Goal: Information Seeking & Learning: Compare options

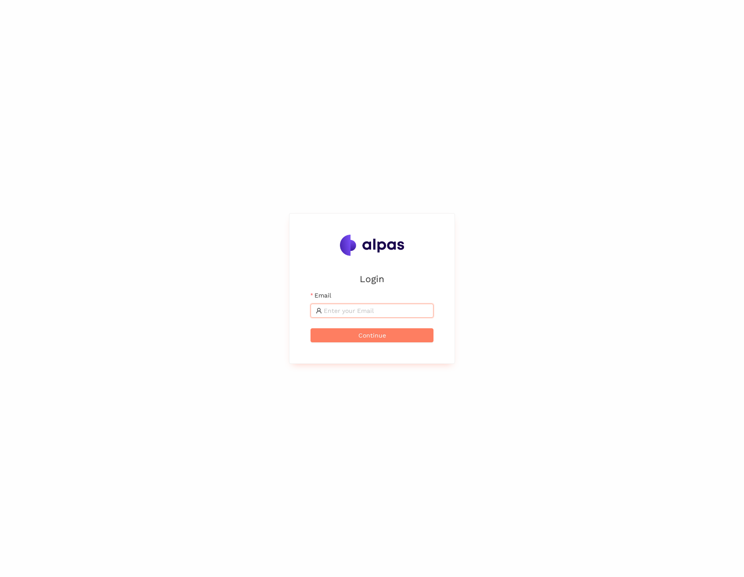
click at [339, 314] on input "Email" at bounding box center [376, 311] width 105 height 10
type input "[EMAIL_ADDRESS]"
click at [376, 334] on span "Continue" at bounding box center [372, 335] width 28 height 10
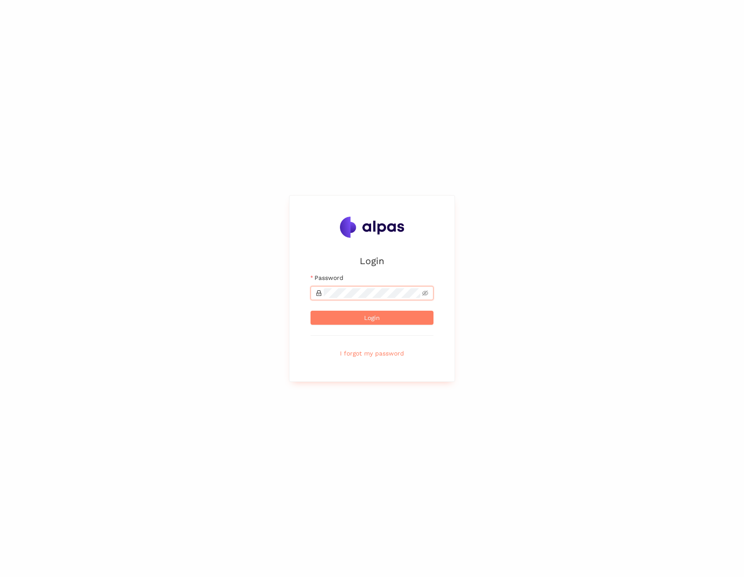
click at [311, 311] on button "Login" at bounding box center [372, 318] width 123 height 14
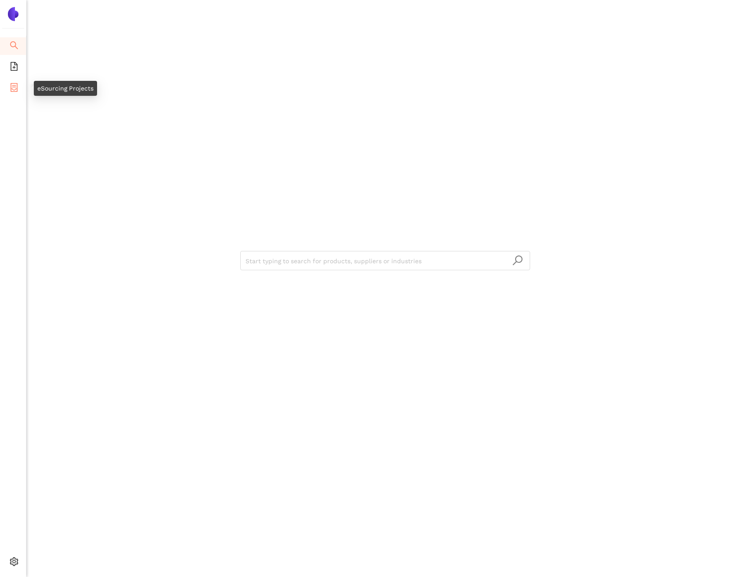
click at [11, 83] on icon "container" at bounding box center [14, 87] width 7 height 9
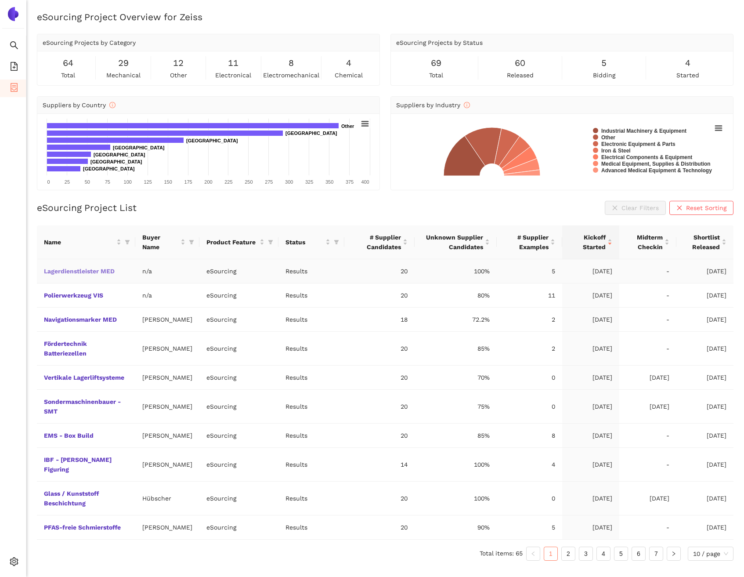
click at [0, 0] on link "Lagerdienstleister MED" at bounding box center [0, 0] width 0 height 0
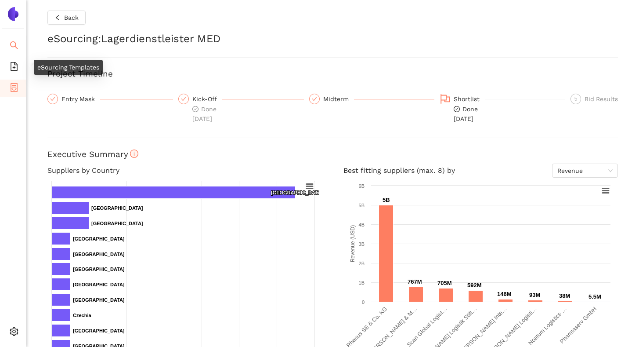
click at [13, 47] on icon "search" at bounding box center [14, 45] width 9 height 9
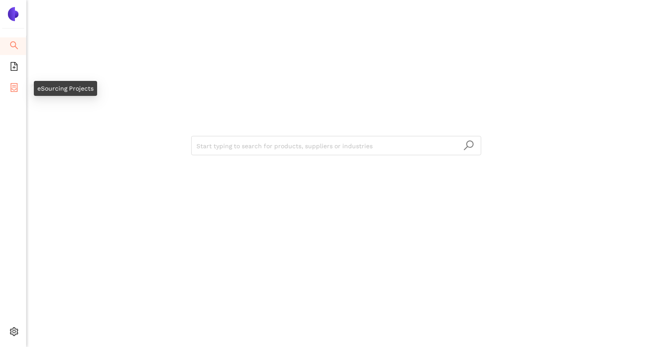
click at [14, 83] on icon "container" at bounding box center [14, 87] width 7 height 9
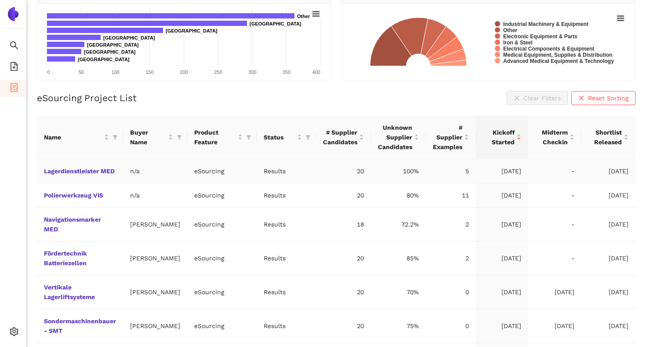
scroll to position [110, 0]
click at [115, 138] on icon "filter" at bounding box center [115, 136] width 5 height 4
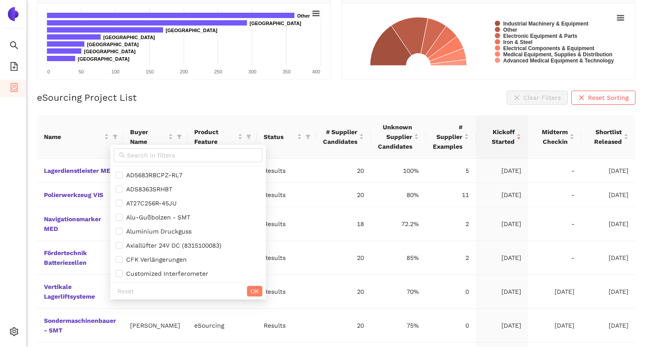
click at [140, 103] on div "eSourcing Project List Clear Filters Reset Sorting" at bounding box center [336, 97] width 598 height 14
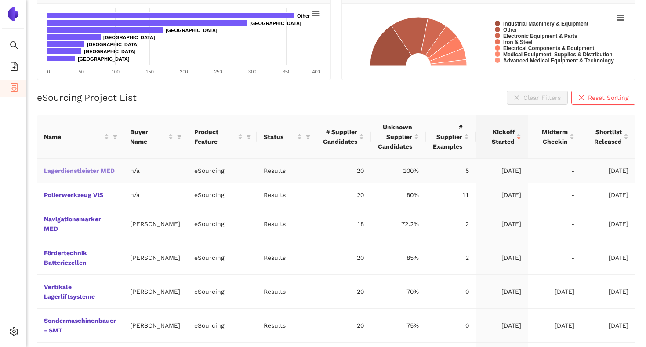
click at [0, 0] on link "Lagerdienstleister MED" at bounding box center [0, 0] width 0 height 0
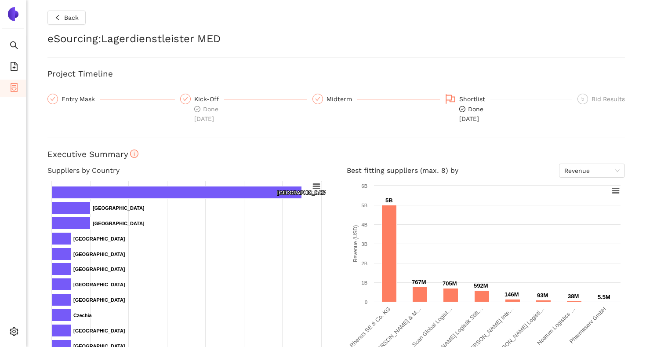
click at [83, 98] on div "Entry Mask" at bounding box center [80, 99] width 39 height 11
click at [50, 98] on icon "check" at bounding box center [52, 98] width 5 height 5
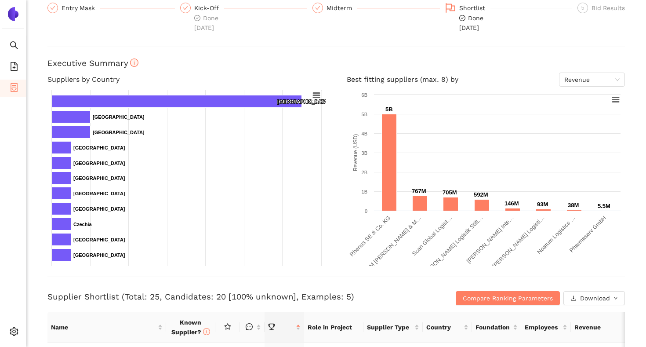
scroll to position [91, 0]
click at [582, 79] on span "Revenue" at bounding box center [591, 78] width 55 height 13
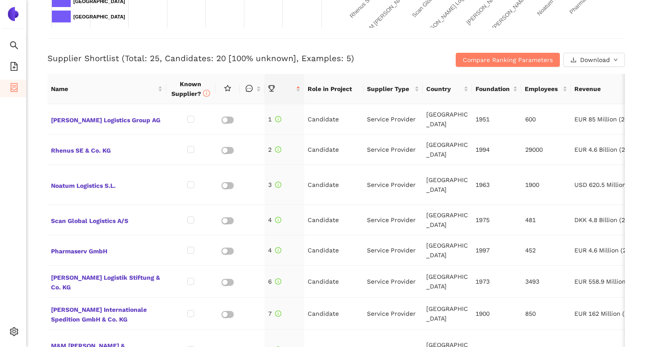
scroll to position [334, 0]
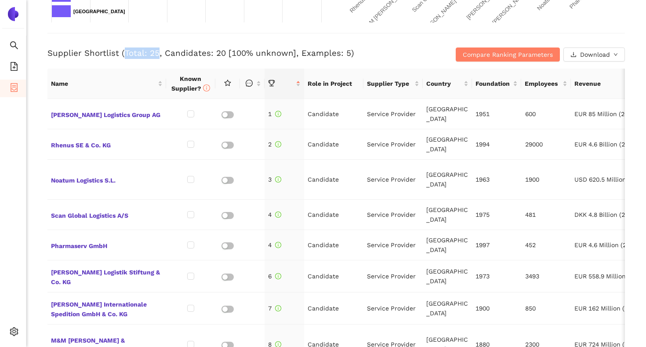
drag, startPoint x: 124, startPoint y: 52, endPoint x: 156, endPoint y: 50, distance: 31.7
click at [156, 50] on h3 "Supplier Shortlist (Total: 25, Candidates: 20 [100% unknown], Examples: 5)" at bounding box center [239, 52] width 385 height 11
drag, startPoint x: 163, startPoint y: 52, endPoint x: 221, endPoint y: 54, distance: 58.0
click at [221, 54] on h3 "Supplier Shortlist (Total: 25, Candidates: 20 [100% unknown], Examples: 5)" at bounding box center [239, 52] width 385 height 11
drag, startPoint x: 295, startPoint y: 53, endPoint x: 344, endPoint y: 57, distance: 48.5
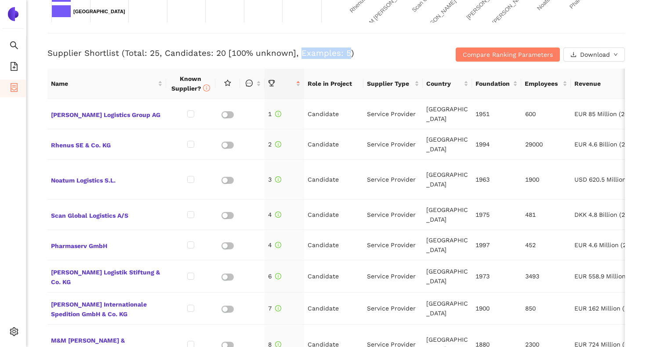
click at [344, 57] on h3 "Supplier Shortlist (Total: 25, Candidates: 20 [100% unknown], Examples: 5)" at bounding box center [239, 52] width 385 height 11
click at [37, 96] on div "Back eSourcing : Lagerdienstleister MED Project Timeline Entry Mask Kick-Off Do…" at bounding box center [335, 173] width 619 height 347
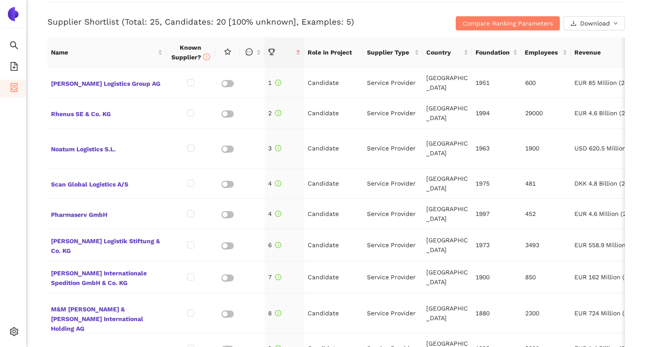
scroll to position [366, 0]
click at [325, 81] on td "Candidate" at bounding box center [333, 82] width 59 height 30
click at [333, 82] on td "Candidate" at bounding box center [333, 82] width 59 height 30
click at [329, 83] on td "Candidate" at bounding box center [333, 82] width 59 height 30
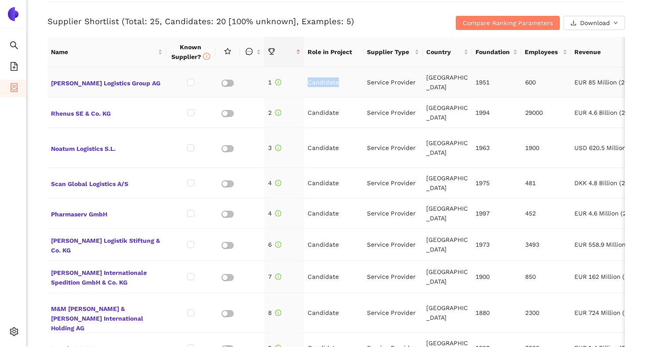
click at [329, 83] on td "Candidate" at bounding box center [333, 82] width 59 height 30
click at [377, 86] on td "Service Provider" at bounding box center [392, 82] width 59 height 30
click at [432, 114] on td "[GEOGRAPHIC_DATA]" at bounding box center [447, 113] width 49 height 30
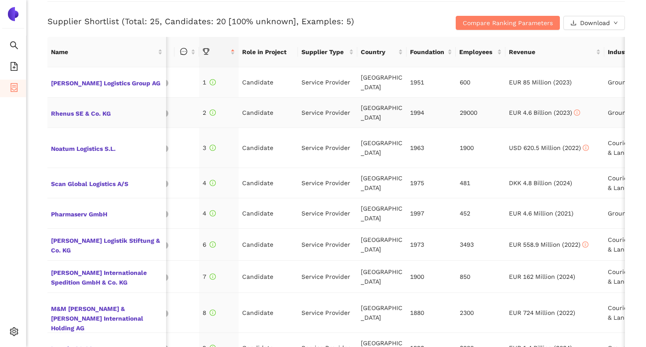
scroll to position [0, 94]
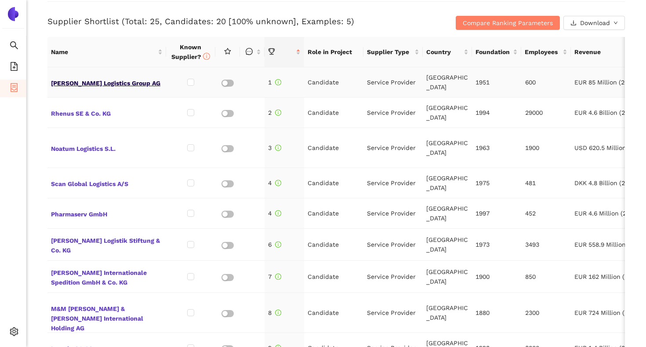
click at [119, 82] on span "[PERSON_NAME] Logistics Group AG" at bounding box center [107, 81] width 112 height 11
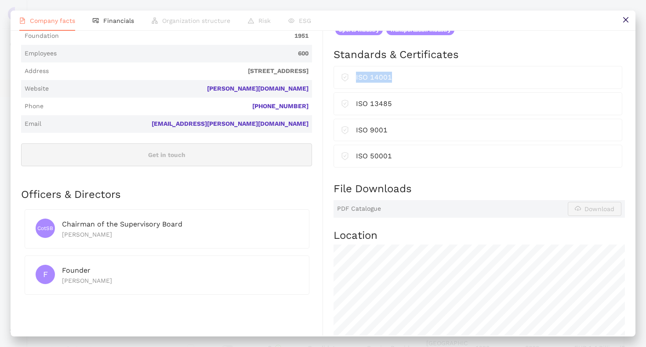
drag, startPoint x: 356, startPoint y: 88, endPoint x: 390, endPoint y: 89, distance: 34.3
click at [390, 83] on div "ISO 14001" at bounding box center [485, 77] width 259 height 11
click at [456, 181] on div "Standards & Certificates ISO 14001 ISO 13485 ISO 9001 ISO 50001" at bounding box center [478, 114] width 291 height 134
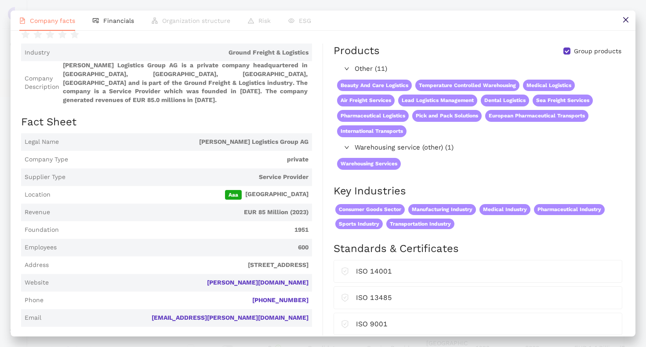
scroll to position [0, 0]
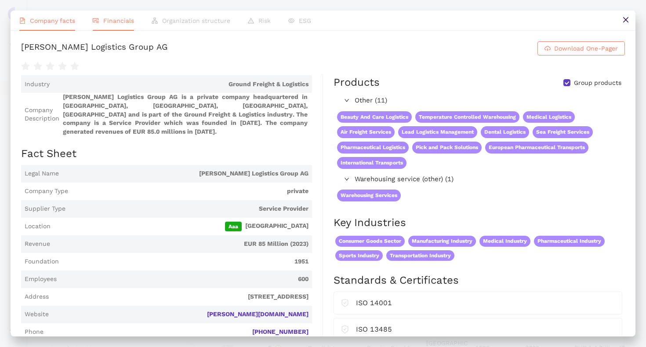
click at [117, 16] on li "Financials" at bounding box center [113, 21] width 59 height 20
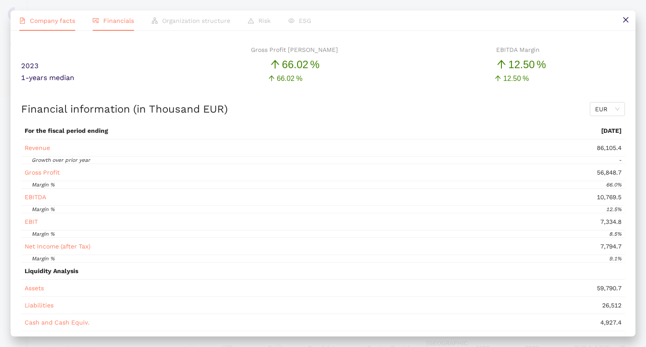
click at [54, 18] on span "Company facts" at bounding box center [52, 20] width 45 height 7
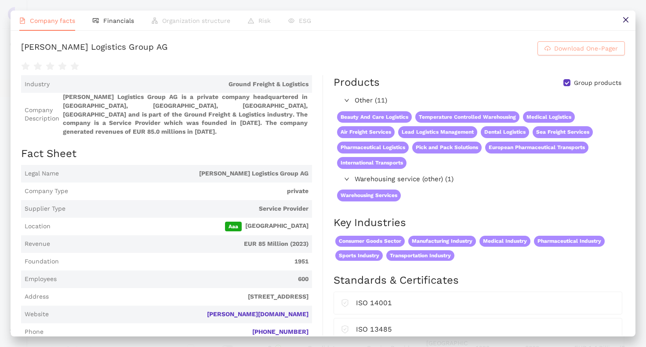
click at [572, 53] on span "Download One-Pager" at bounding box center [586, 48] width 64 height 10
click at [628, 18] on icon "close" at bounding box center [625, 19] width 7 height 7
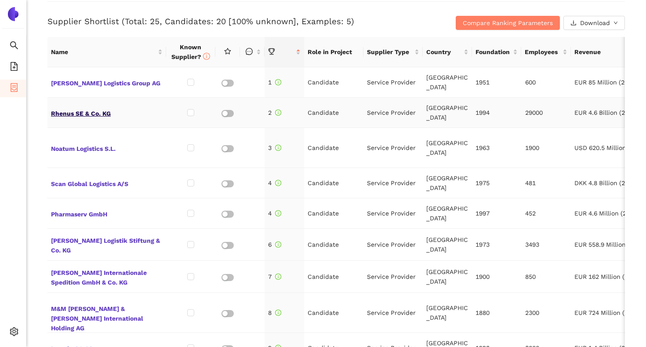
click at [105, 114] on span "Rhenus SE & Co. KG" at bounding box center [107, 112] width 112 height 11
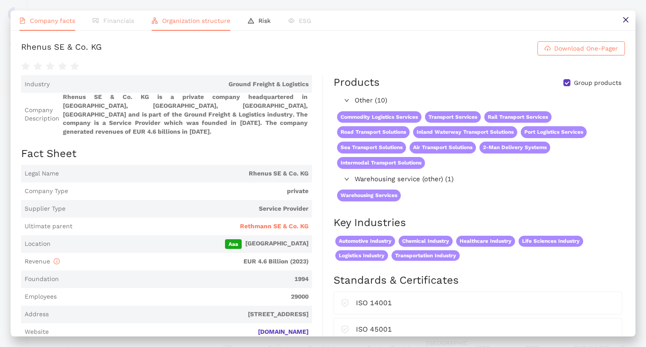
click at [214, 26] on li "Organization structure" at bounding box center [191, 21] width 96 height 20
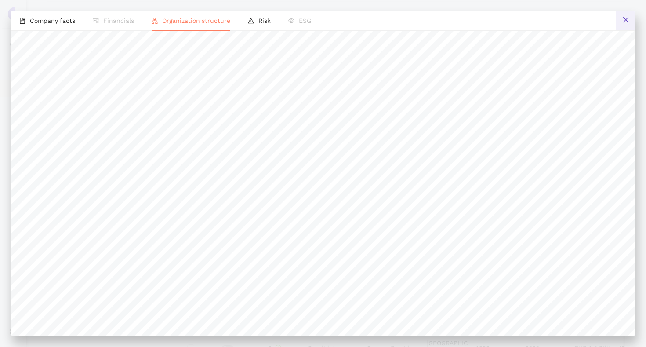
click at [622, 17] on icon "close" at bounding box center [625, 19] width 7 height 7
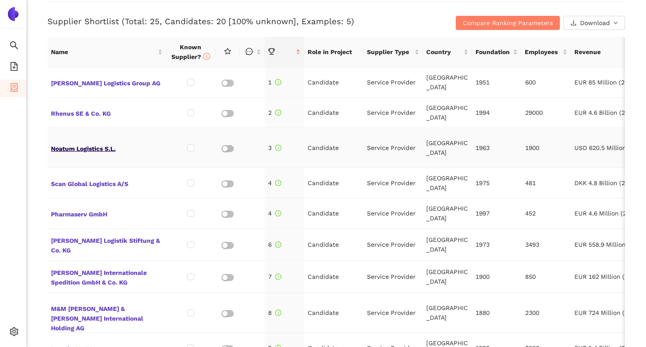
click at [109, 145] on span "Noatum Logistics S.L." at bounding box center [107, 147] width 112 height 11
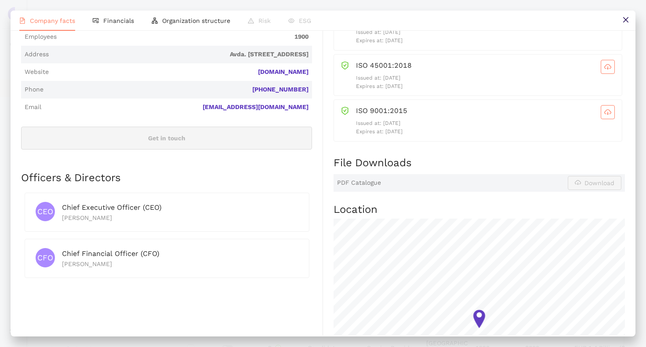
scroll to position [263, 0]
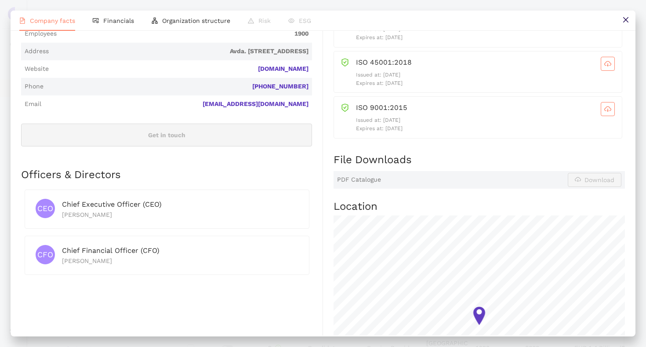
drag, startPoint x: 416, startPoint y: 137, endPoint x: 357, endPoint y: 137, distance: 59.3
click at [357, 133] on p "Expires at: [DATE]" at bounding box center [485, 128] width 259 height 8
click at [399, 152] on div "Standards & Certificates ISO 14001:2015 Issued at: [DATE] Expires at: [DATE] IS…" at bounding box center [478, 80] width 291 height 143
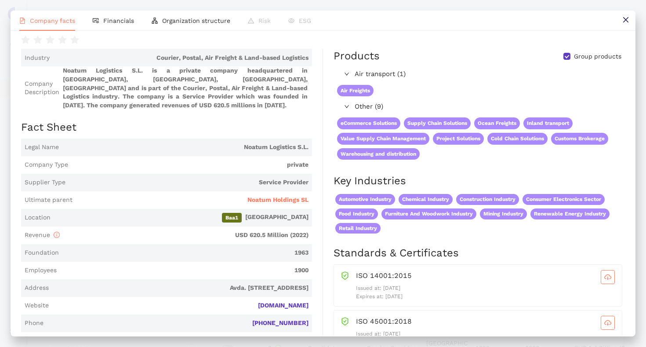
scroll to position [26, 0]
click at [621, 19] on button at bounding box center [625, 21] width 20 height 20
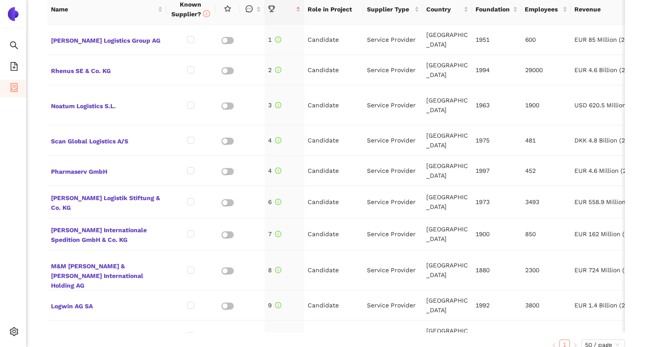
scroll to position [406, 0]
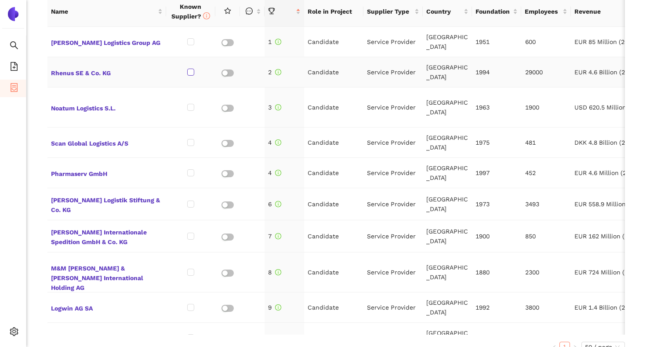
click at [188, 72] on input "checkbox" at bounding box center [190, 72] width 7 height 7
checkbox input "true"
click at [187, 142] on input "checkbox" at bounding box center [190, 142] width 7 height 7
checkbox input "true"
click at [190, 204] on input "checkbox" at bounding box center [190, 203] width 7 height 7
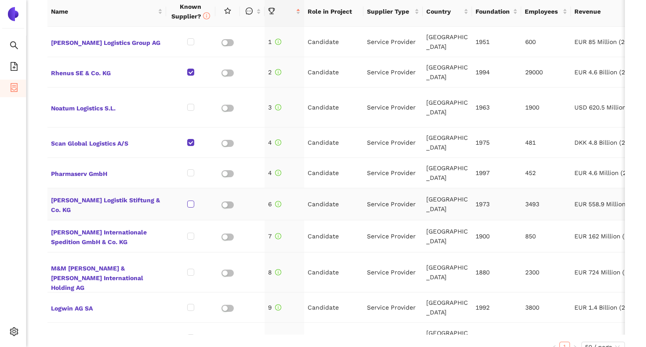
checkbox input "true"
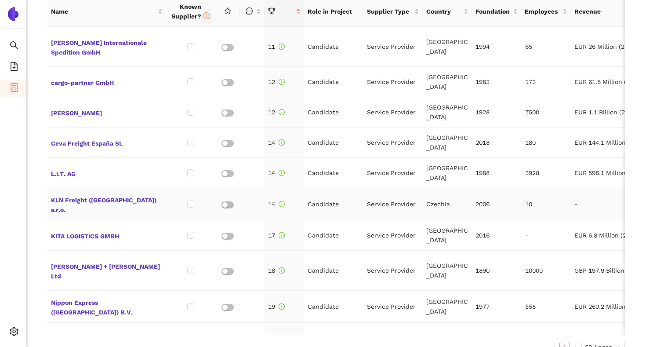
scroll to position [327, 0]
click at [188, 266] on input "checkbox" at bounding box center [190, 269] width 7 height 7
checkbox input "true"
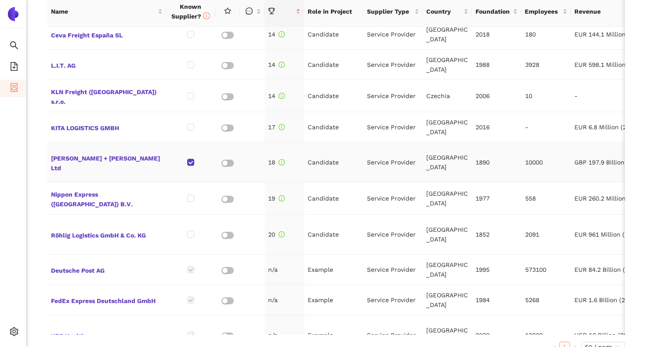
scroll to position [437, 0]
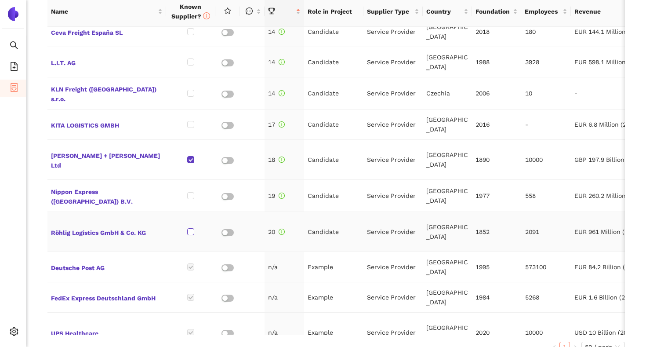
click at [191, 228] on input "checkbox" at bounding box center [190, 231] width 7 height 7
checkbox input "true"
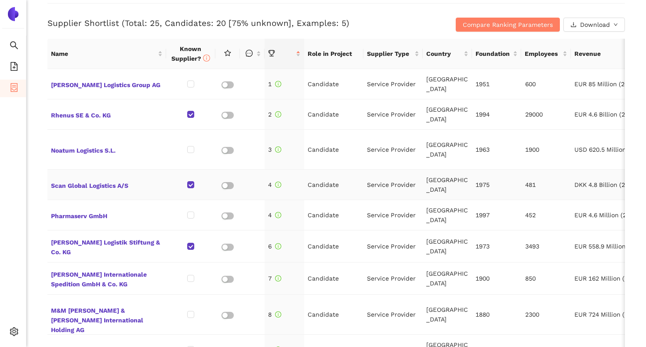
scroll to position [365, 0]
click at [474, 26] on span "Compare Ranking Parameters" at bounding box center [508, 24] width 90 height 10
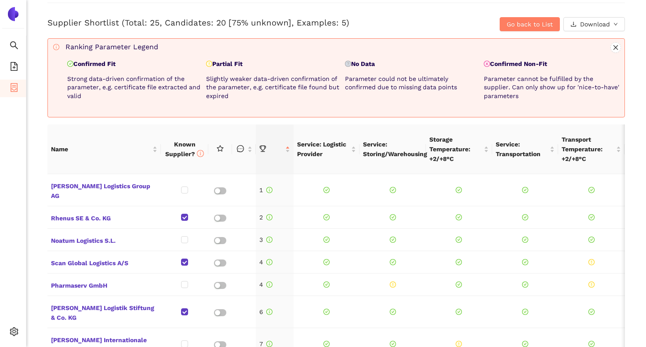
drag, startPoint x: 119, startPoint y: 64, endPoint x: 76, endPoint y: 62, distance: 43.1
click at [76, 62] on p "Confirmed Fit" at bounding box center [134, 64] width 135 height 9
drag, startPoint x: 246, startPoint y: 64, endPoint x: 216, endPoint y: 64, distance: 30.7
click at [216, 64] on p "Partial Fit" at bounding box center [273, 64] width 135 height 9
click at [356, 65] on p "No Data" at bounding box center [412, 64] width 135 height 9
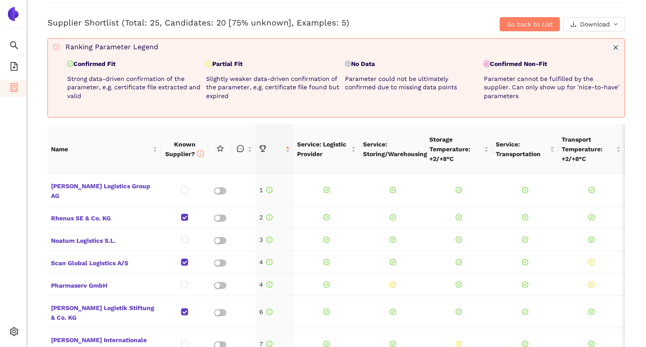
drag, startPoint x: 352, startPoint y: 64, endPoint x: 378, endPoint y: 64, distance: 25.5
click at [378, 64] on p "No Data" at bounding box center [412, 64] width 135 height 9
drag, startPoint x: 492, startPoint y: 66, endPoint x: 549, endPoint y: 66, distance: 56.2
click at [549, 66] on p "Confirmed Non-Fit" at bounding box center [551, 64] width 135 height 9
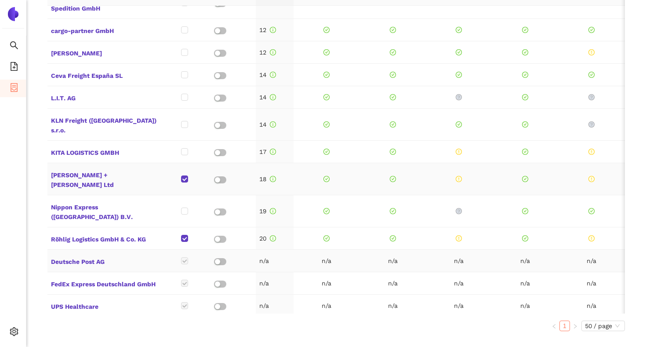
scroll to position [534, 0]
click at [64, 254] on span "Deutsche Post AG" at bounding box center [104, 259] width 106 height 11
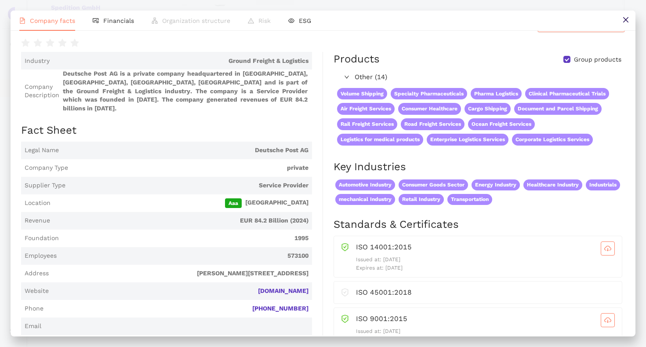
scroll to position [0, 0]
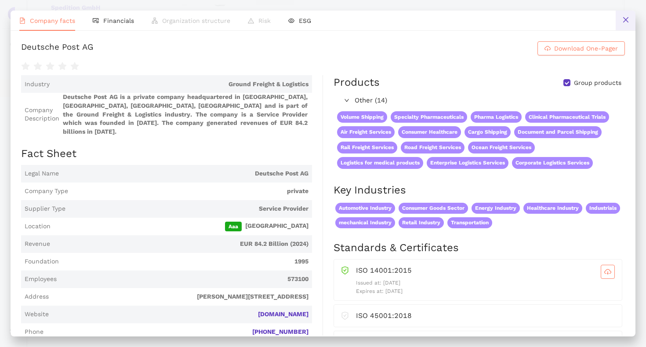
click at [631, 22] on button at bounding box center [625, 21] width 20 height 20
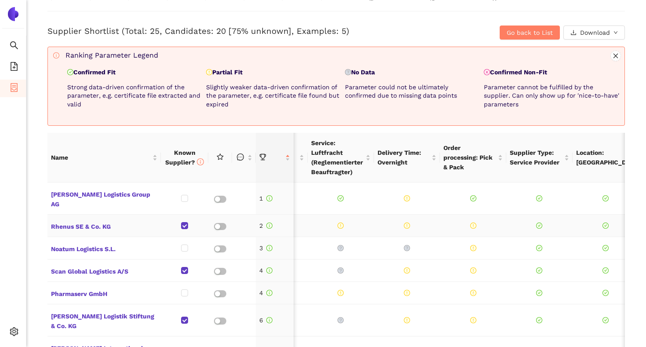
scroll to position [355, 0]
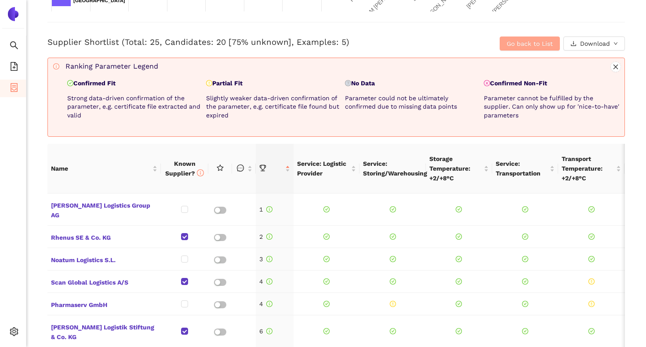
click at [520, 43] on span "Go back to List" at bounding box center [529, 44] width 46 height 10
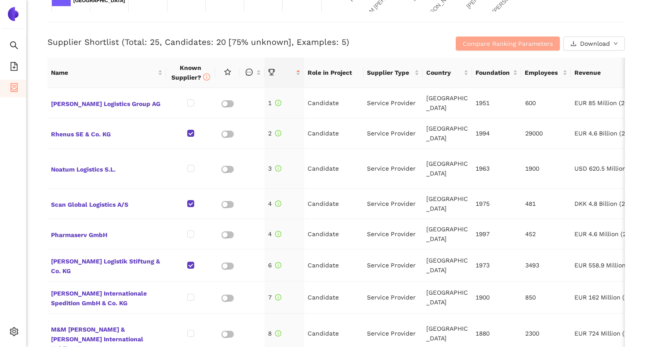
click at [512, 41] on span "Compare Ranking Parameters" at bounding box center [508, 44] width 90 height 10
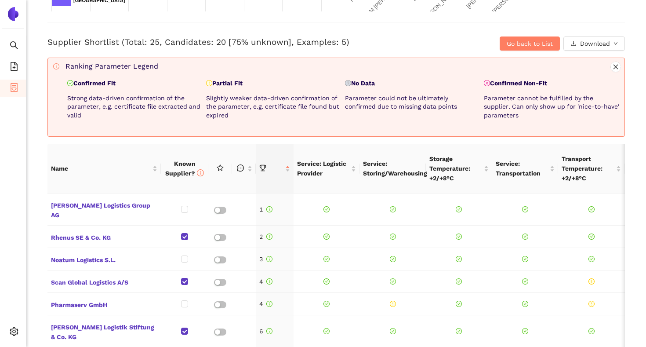
click at [436, 43] on div "Go back to List Download" at bounding box center [528, 43] width 192 height 14
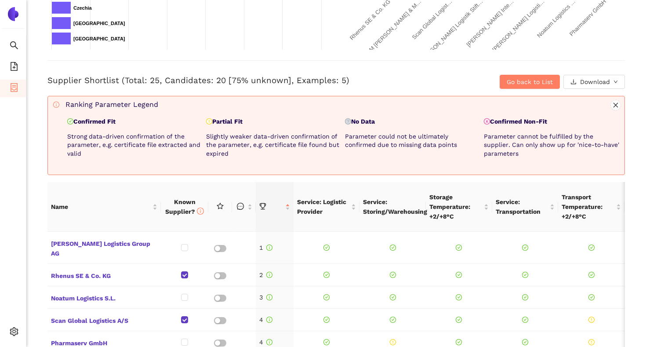
scroll to position [292, 0]
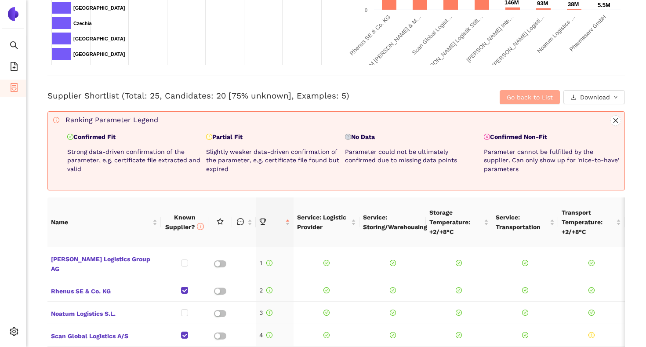
click at [507, 95] on span "Go back to List" at bounding box center [529, 97] width 46 height 10
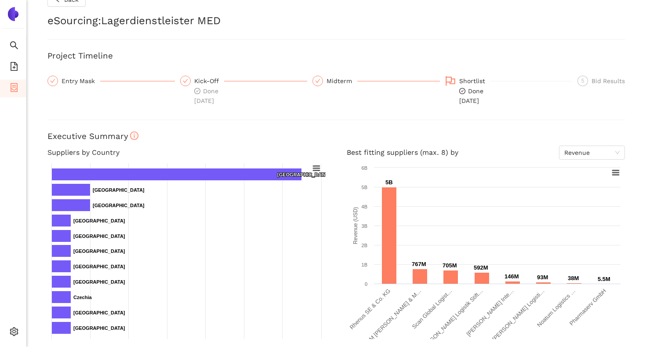
scroll to position [14, 0]
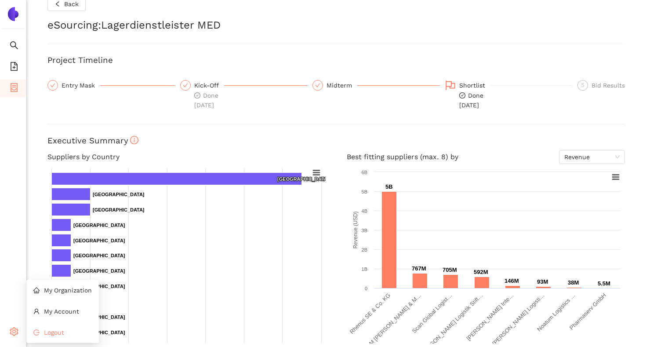
click at [35, 332] on icon "logout" at bounding box center [36, 332] width 6 height 6
